Goal: Task Accomplishment & Management: Complete application form

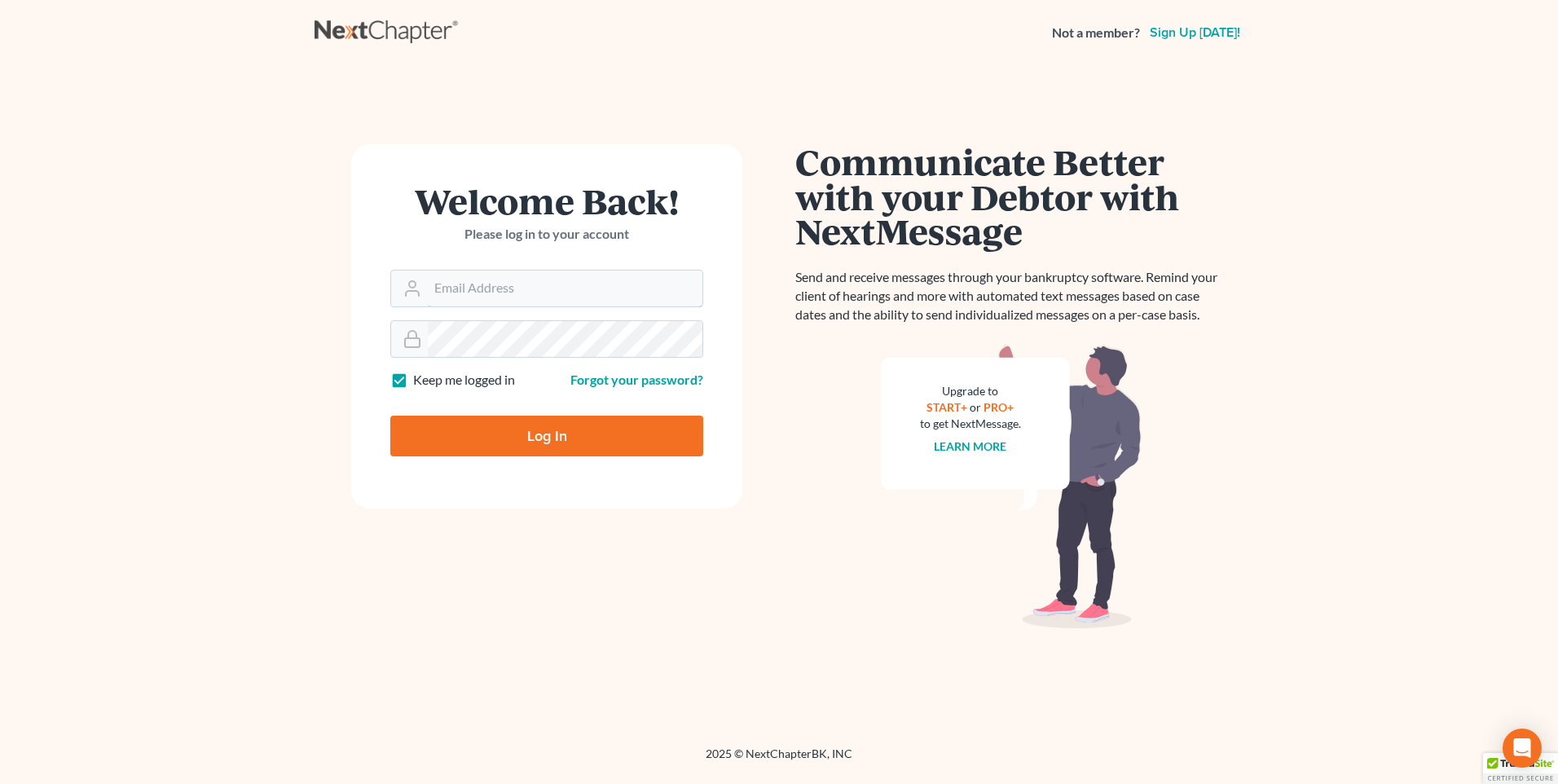
type input "[PERSON_NAME][EMAIL_ADDRESS][DOMAIN_NAME]"
click at [438, 419] on input "Log In" at bounding box center [547, 436] width 313 height 41
type input "Thinking..."
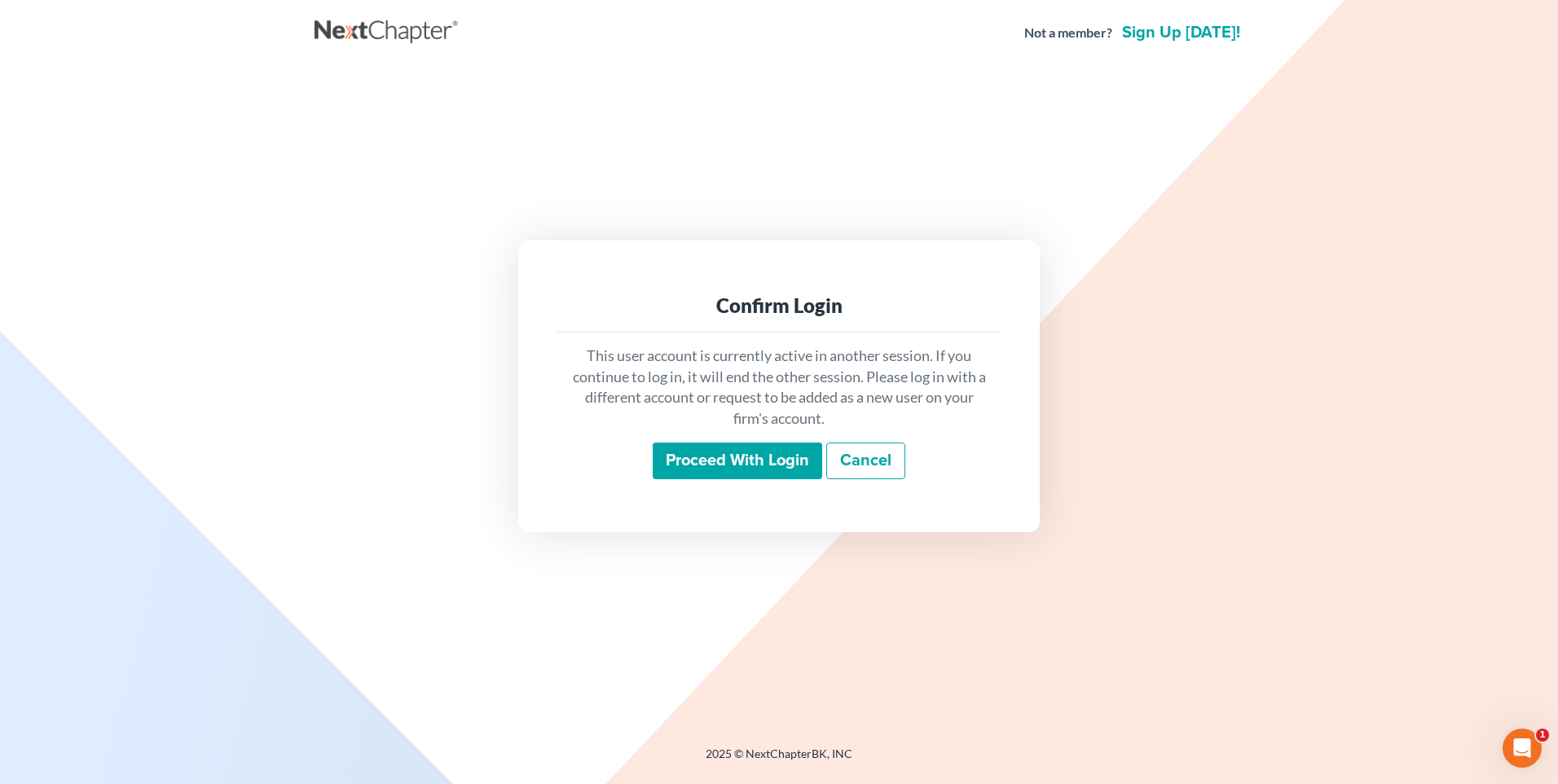
click at [679, 457] on input "Proceed with login" at bounding box center [737, 461] width 170 height 38
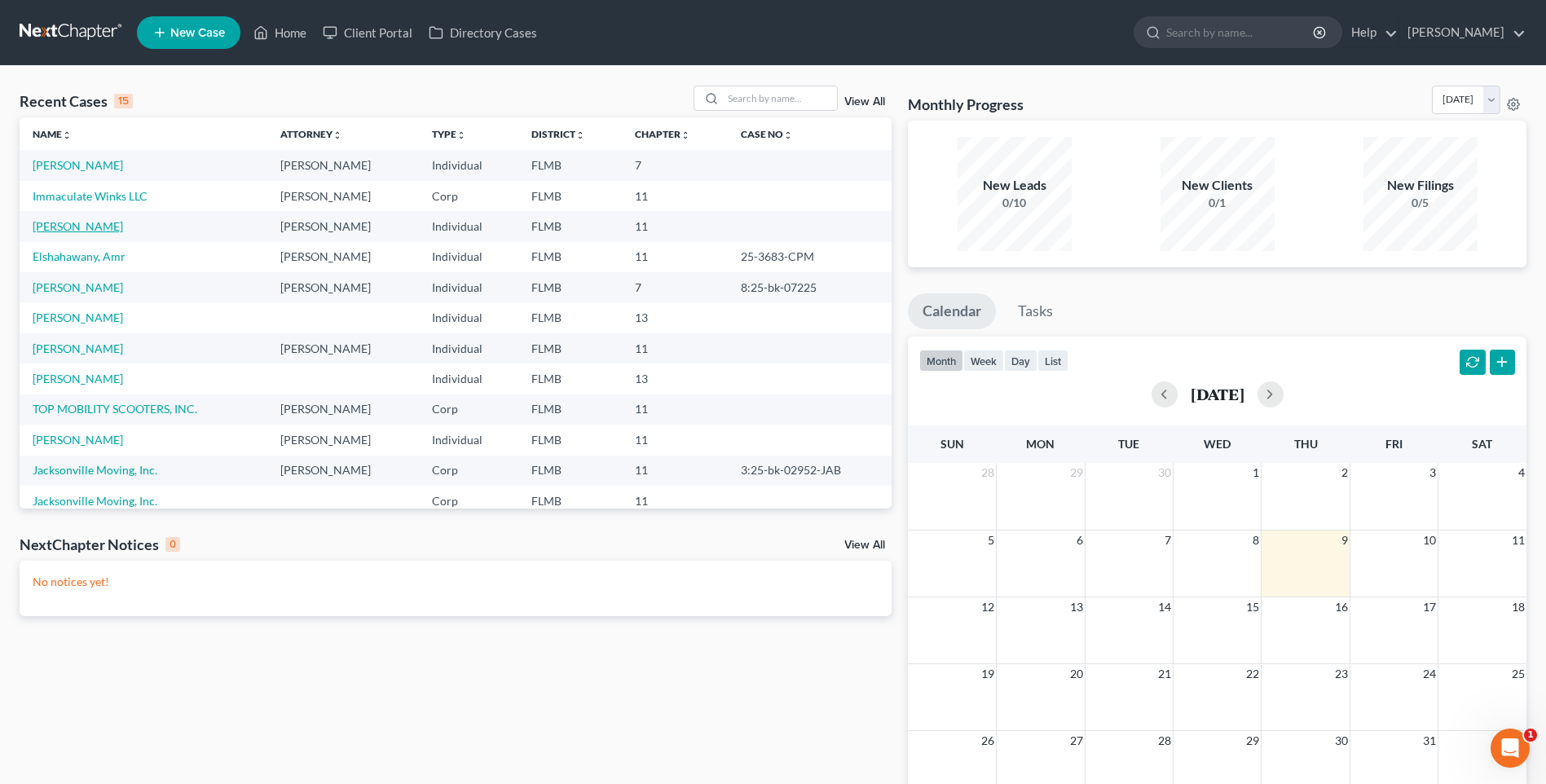
click at [80, 226] on link "[PERSON_NAME]" at bounding box center [78, 225] width 90 height 14
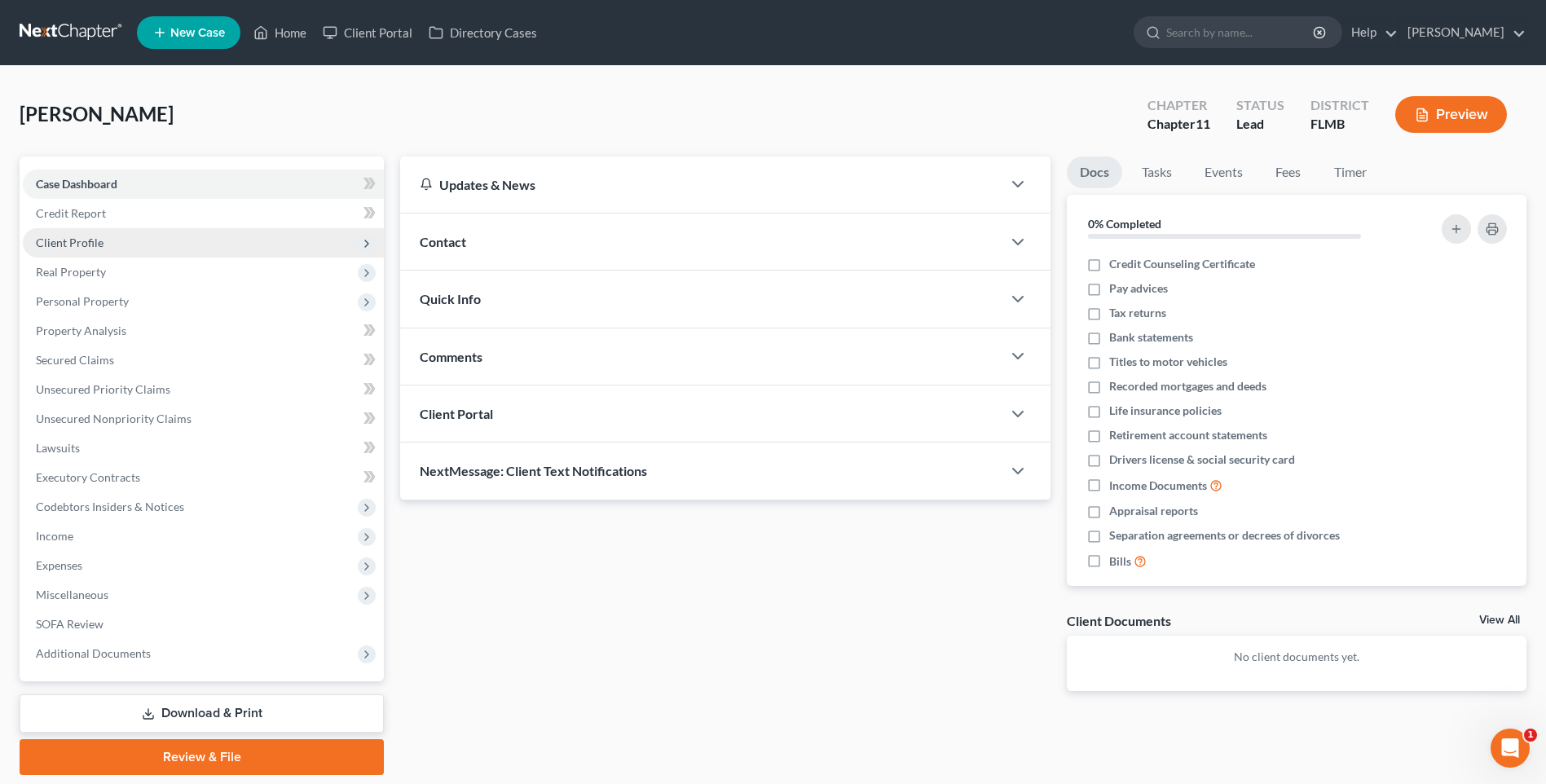
click at [66, 243] on span "Client Profile" at bounding box center [70, 242] width 68 height 14
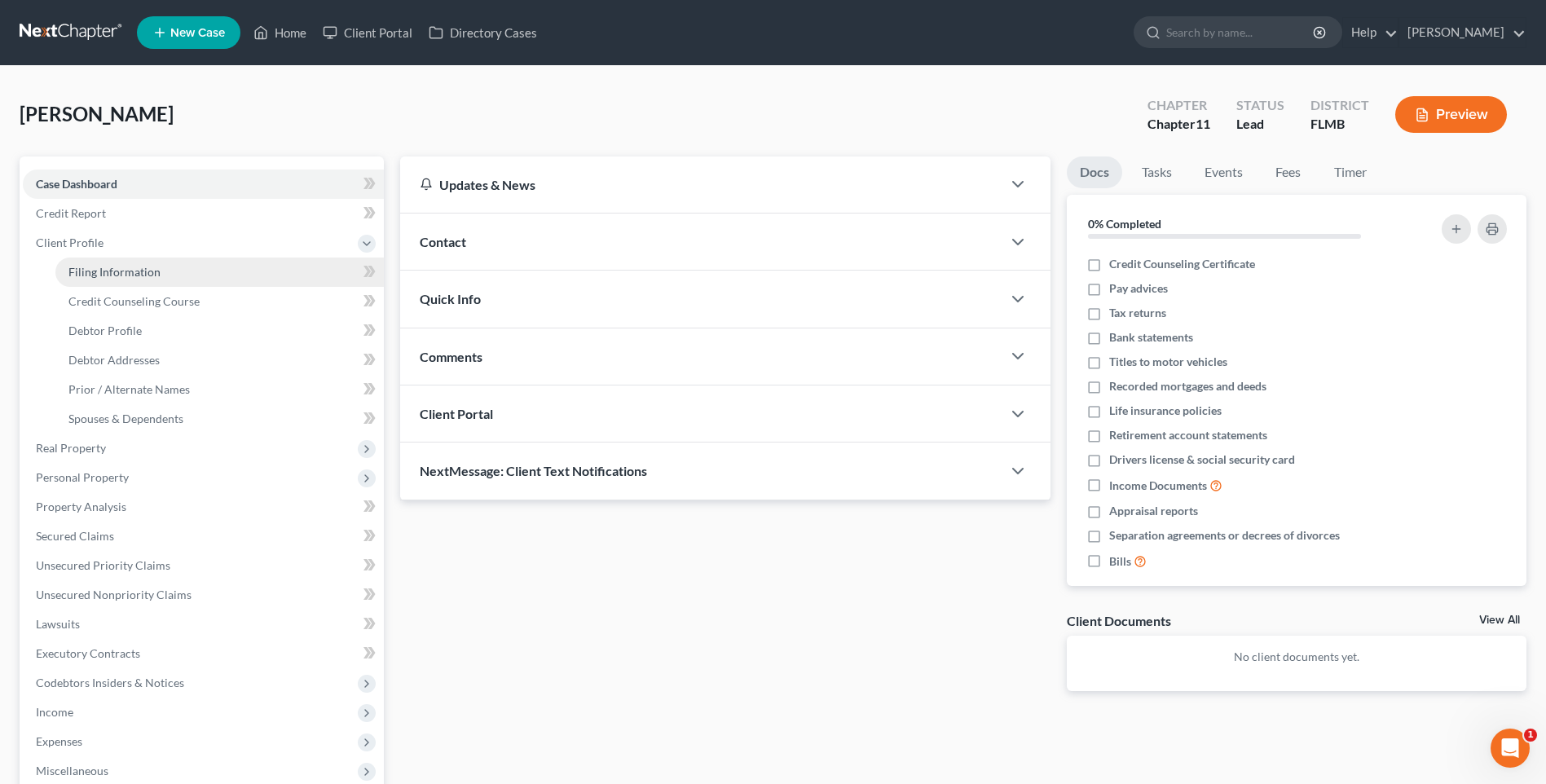
click at [100, 275] on span "Filing Information" at bounding box center [115, 271] width 92 height 14
select select "0"
select select "1"
select select "9"
